Goal: Entertainment & Leisure: Consume media (video, audio)

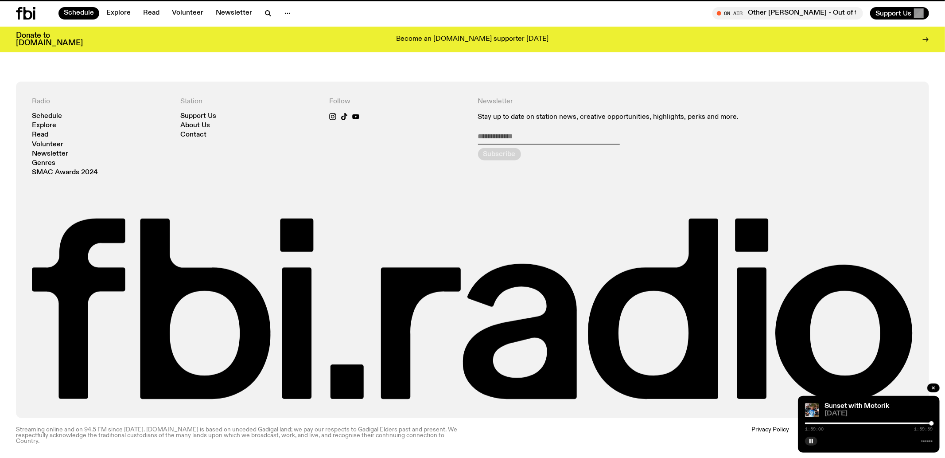
scroll to position [296, 0]
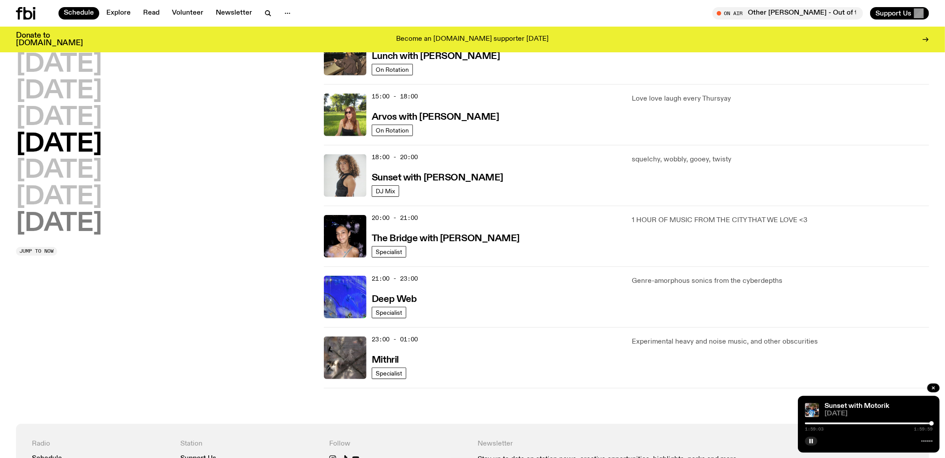
click at [63, 223] on h2 "[DATE]" at bounding box center [59, 223] width 86 height 25
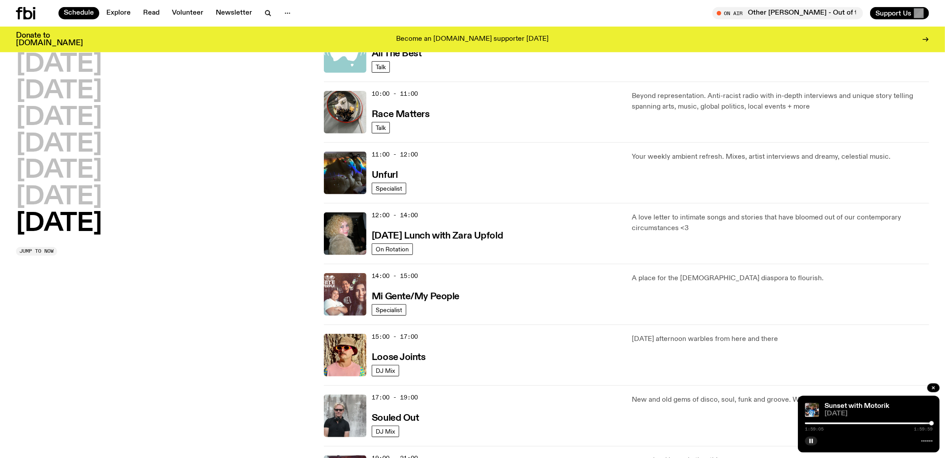
scroll to position [464, 0]
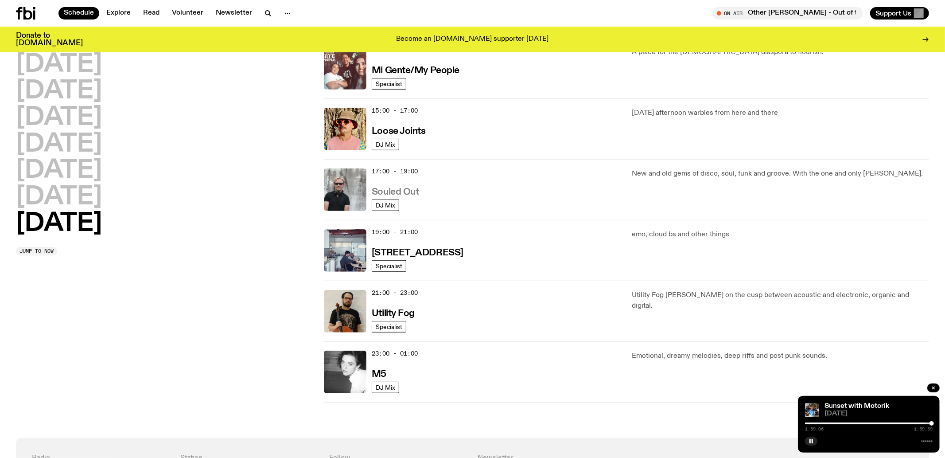
click at [380, 190] on h3 "Souled Out" at bounding box center [395, 191] width 47 height 9
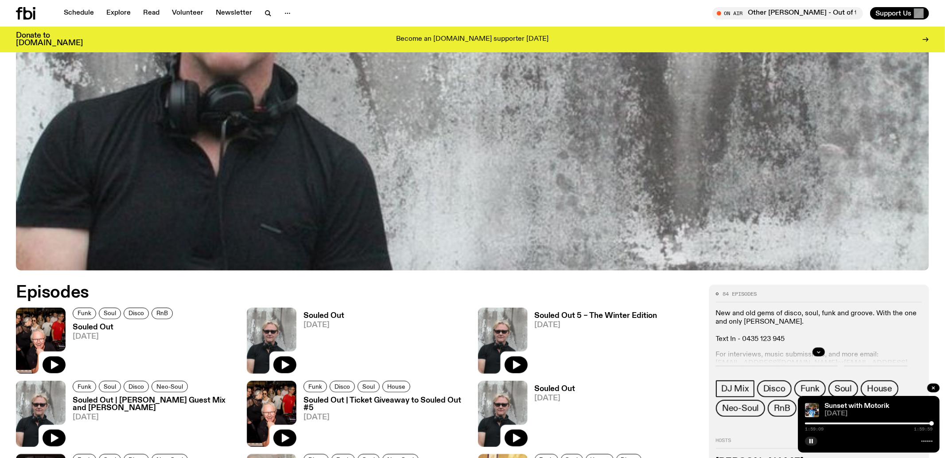
scroll to position [372, 0]
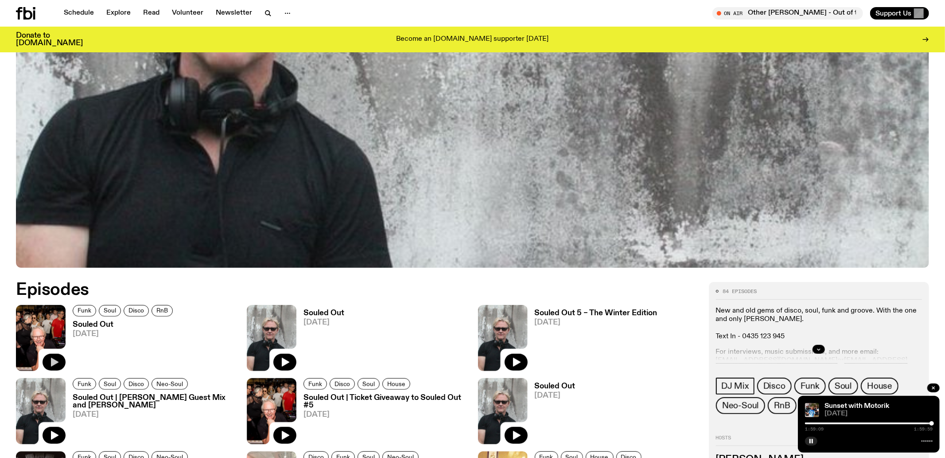
click at [56, 361] on icon "button" at bounding box center [55, 361] width 8 height 9
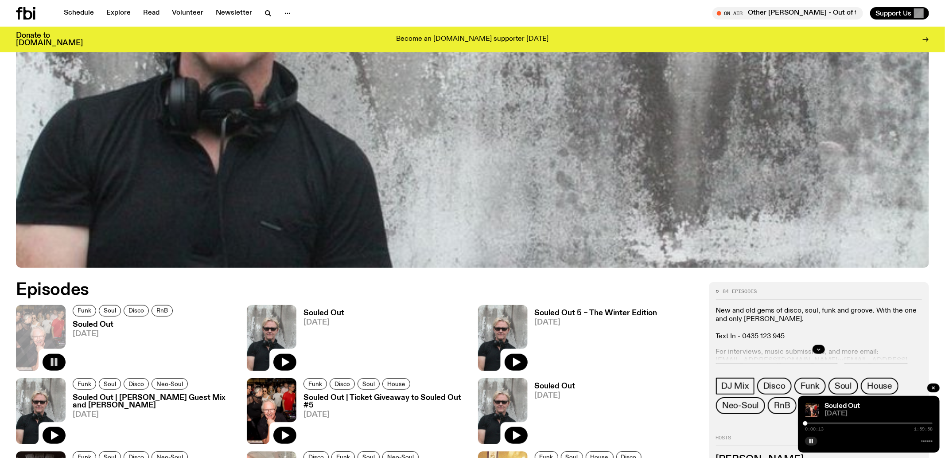
click at [50, 360] on icon "button" at bounding box center [54, 362] width 11 height 11
click at [834, 422] on div "0:00:15 1:59:58" at bounding box center [869, 425] width 128 height 11
click at [839, 424] on div at bounding box center [869, 423] width 128 height 2
click at [839, 422] on div at bounding box center [869, 423] width 128 height 2
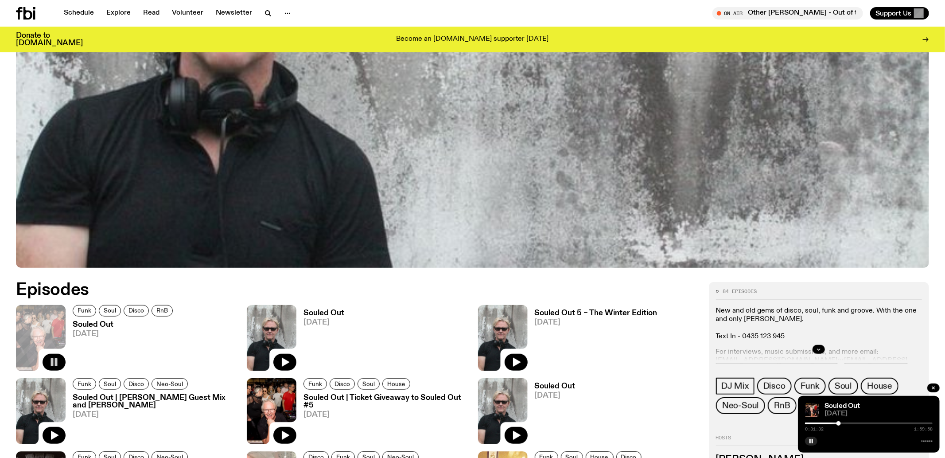
click at [812, 424] on div at bounding box center [869, 423] width 128 height 2
click at [813, 422] on div "0:31:33 1:59:58" at bounding box center [869, 425] width 128 height 11
click at [291, 358] on button "button" at bounding box center [284, 362] width 23 height 17
